Goal: Information Seeking & Learning: Learn about a topic

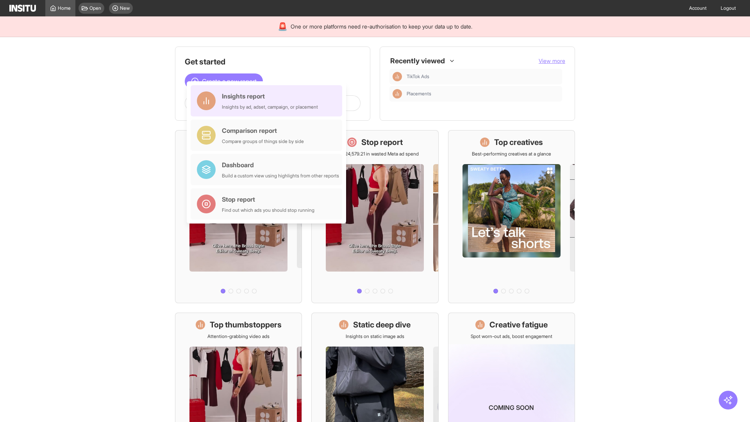
click at [268, 101] on div "Insights report Insights by ad, adset, campaign, or placement" at bounding box center [270, 100] width 96 height 19
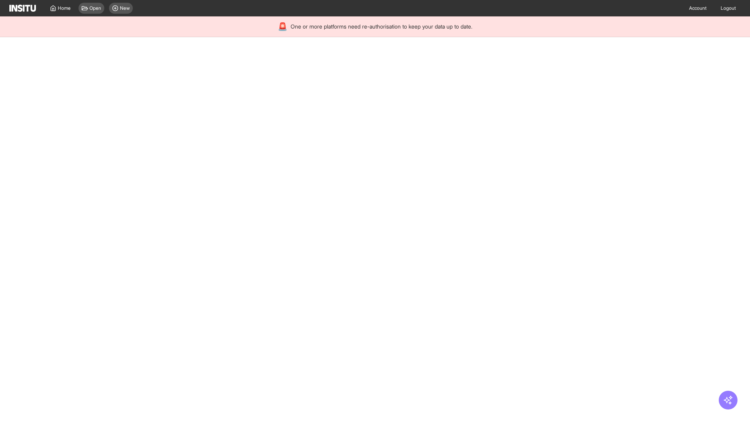
select select "**"
